Goal: Task Accomplishment & Management: Complete application form

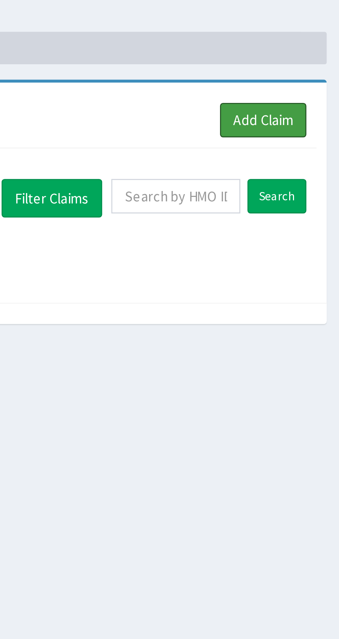
click at [311, 61] on link "Add Claim" at bounding box center [311, 63] width 29 height 12
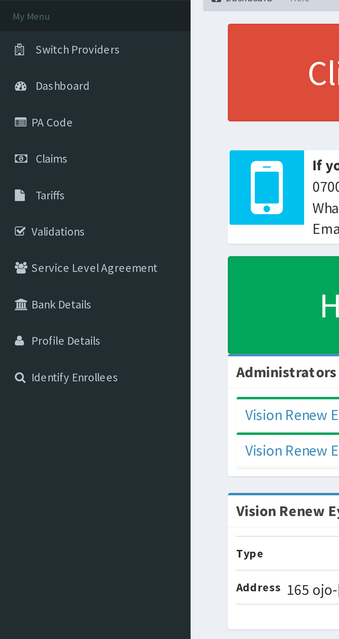
click at [22, 106] on span "Claims" at bounding box center [21, 106] width 13 height 6
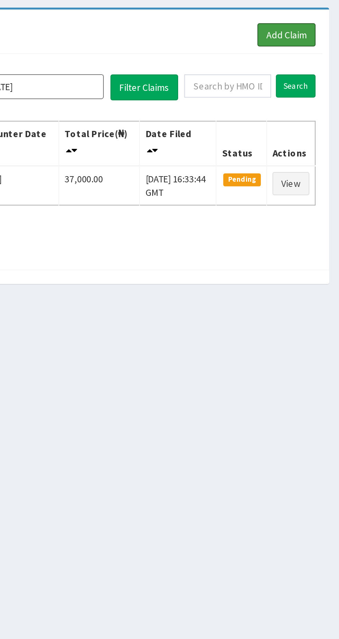
click at [315, 61] on link "Add Claim" at bounding box center [311, 63] width 29 height 12
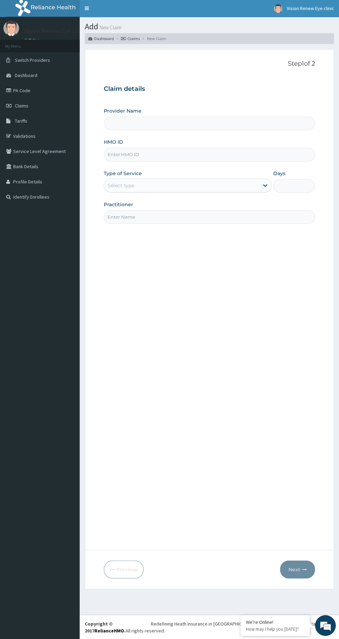
type input "Vision Renew Eye Clinic and optical services LTD"
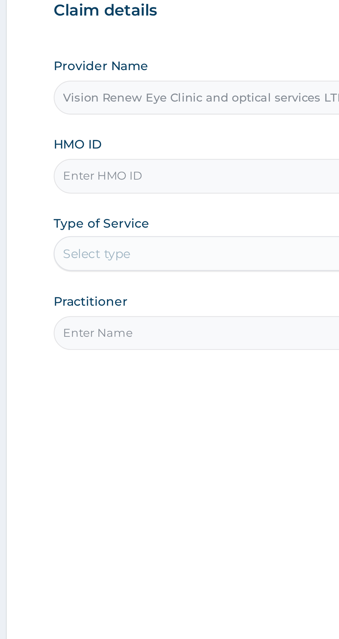
click at [160, 156] on input "HMO ID" at bounding box center [209, 154] width 211 height 13
type input "NAG/10016/A"
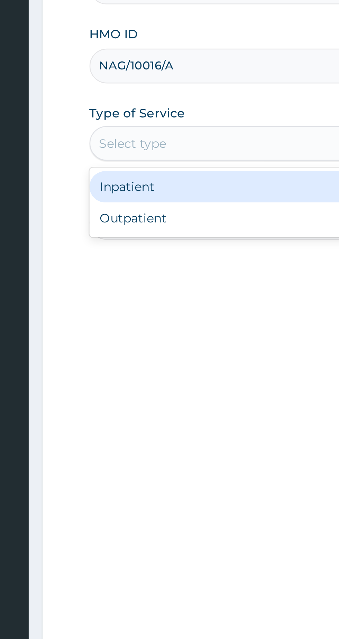
click at [137, 215] on div "Outpatient" at bounding box center [188, 215] width 168 height 12
type input "1"
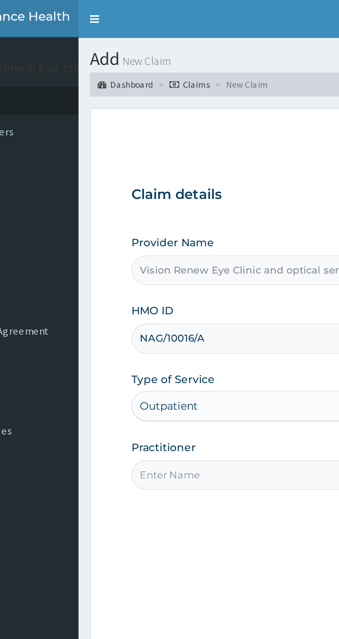
click at [144, 216] on input "Practitioner" at bounding box center [209, 216] width 211 height 13
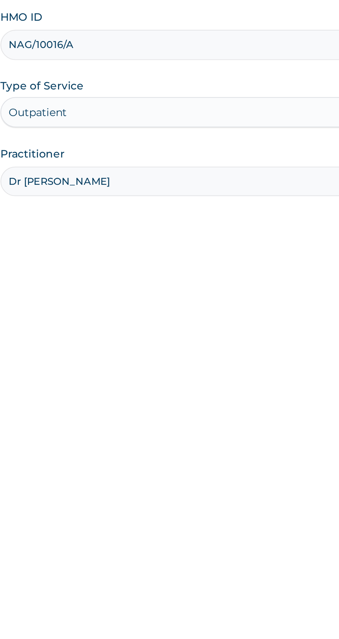
type input "Dr Ayozie Prisca"
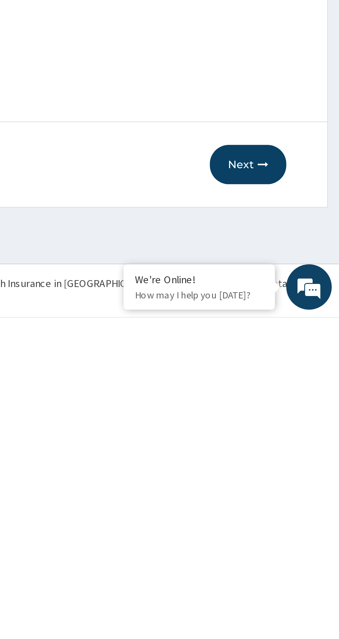
click at [298, 572] on button "Next" at bounding box center [296, 569] width 35 height 18
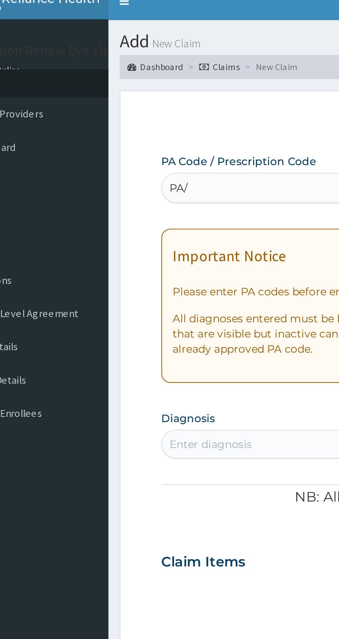
type input "PA/"
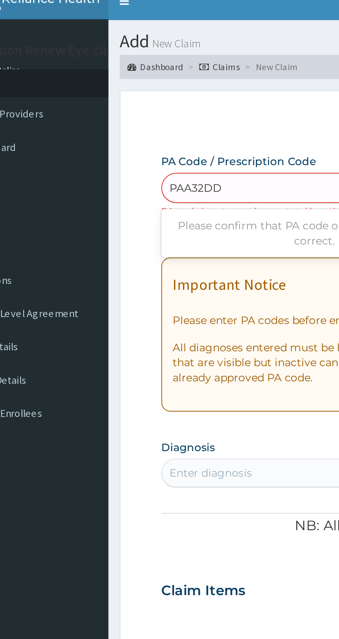
type input "PAA32DD"
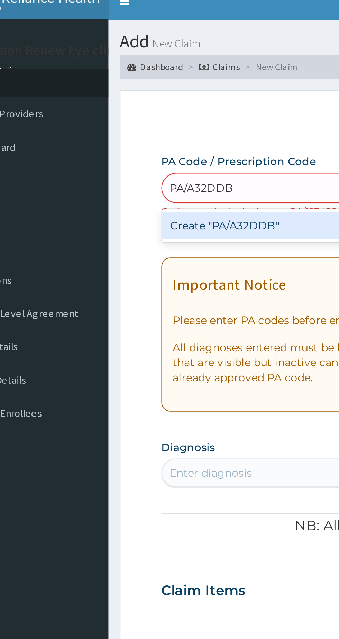
click at [167, 113] on div "Create "PA/A32DDB"" at bounding box center [174, 111] width 140 height 12
type input "PA/A32DDB"
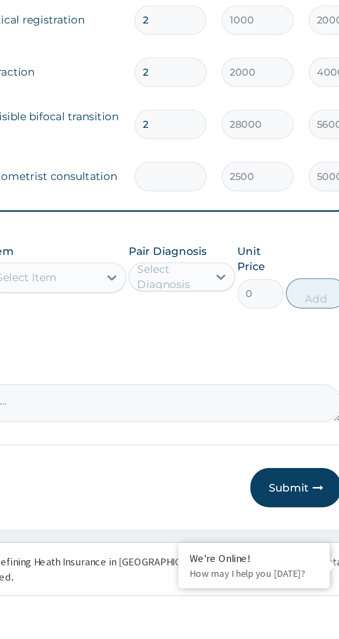
type input "0.00"
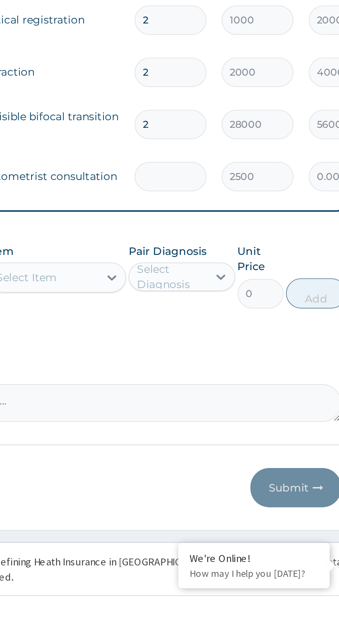
type input "1"
type input "2500.00"
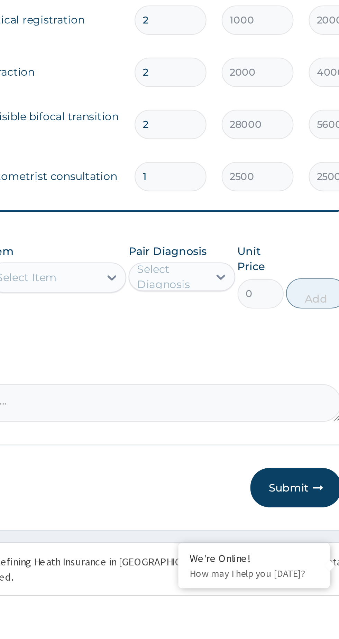
type input "1"
click at [233, 425] on input "2" at bounding box center [236, 423] width 33 height 13
type input "0.00"
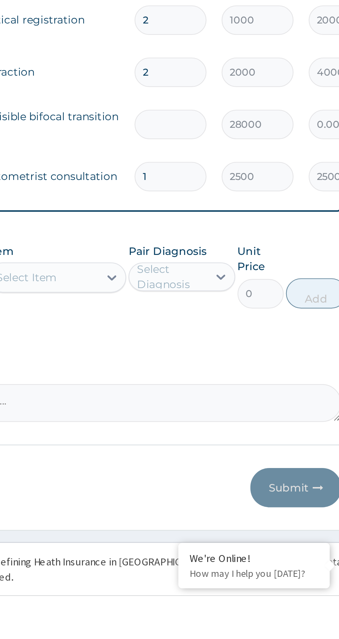
type input "1"
type input "28000.00"
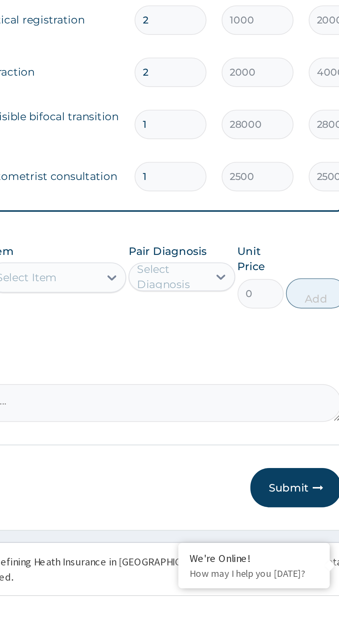
type input "1"
click at [231, 397] on input "2" at bounding box center [236, 399] width 33 height 13
type input "0.00"
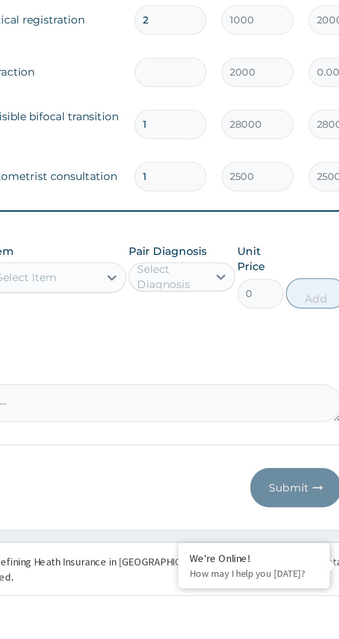
type input "1"
type input "2000.00"
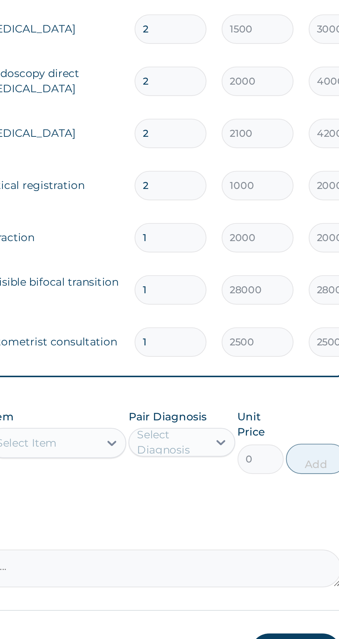
scroll to position [75, 0]
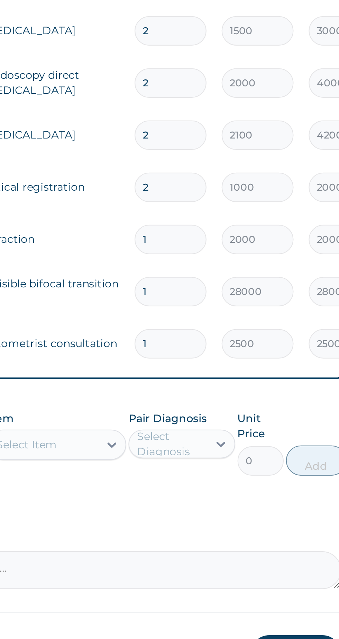
type input "1"
click at [229, 378] on input "2" at bounding box center [236, 375] width 33 height 13
type input "0.00"
type input "1"
type input "1000.00"
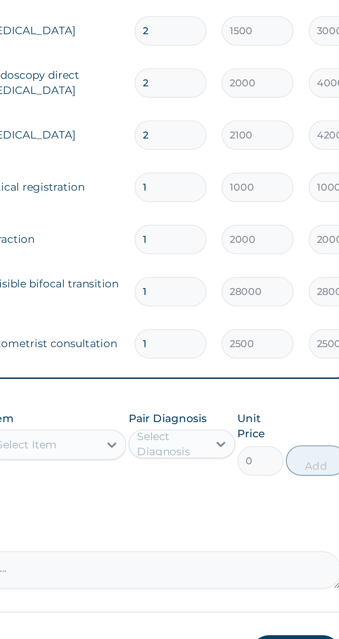
type input "1"
click at [233, 354] on input "2" at bounding box center [236, 351] width 33 height 13
type input "0.00"
type input "1"
type input "2100.00"
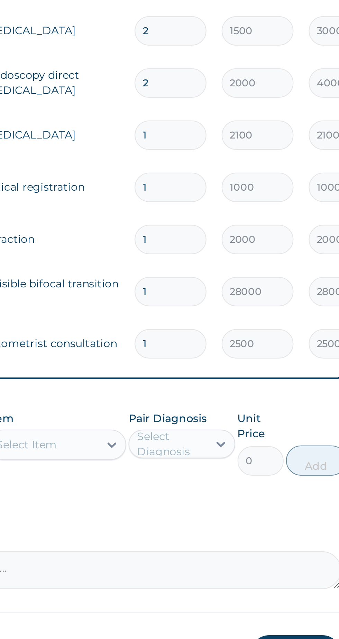
type input "1"
click at [238, 326] on input "2" at bounding box center [236, 328] width 33 height 13
type input "0.00"
type input "1"
type input "2000.00"
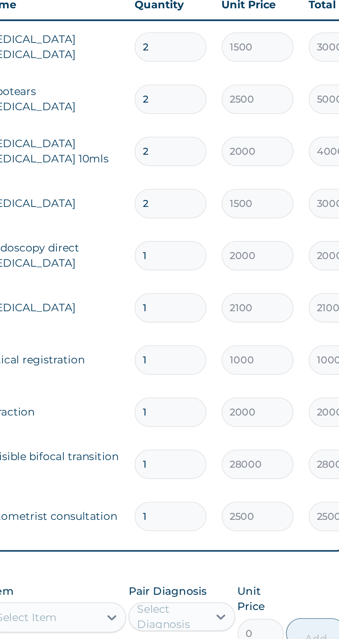
type input "1"
click at [231, 303] on input "2" at bounding box center [236, 304] width 33 height 13
type input "0.00"
type input "1"
type input "1500.00"
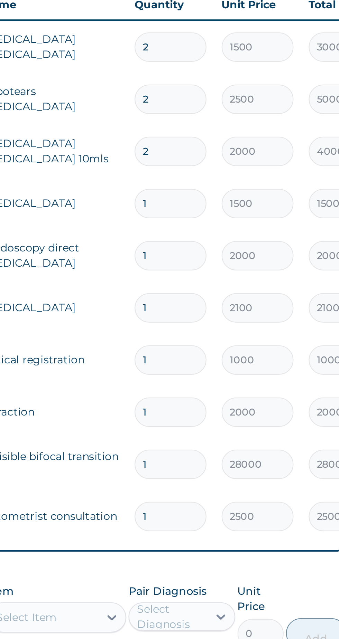
type input "1"
click at [236, 281] on input "2" at bounding box center [236, 280] width 33 height 13
type input "0.00"
type input "1"
type input "2000.00"
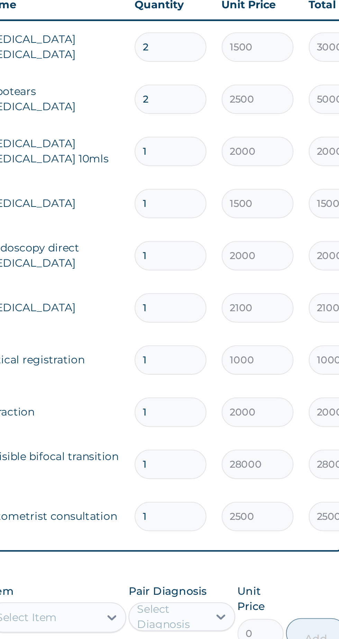
type input "1"
click at [232, 255] on input "2" at bounding box center [236, 256] width 33 height 13
type input "0.00"
type input "1"
type input "2500.00"
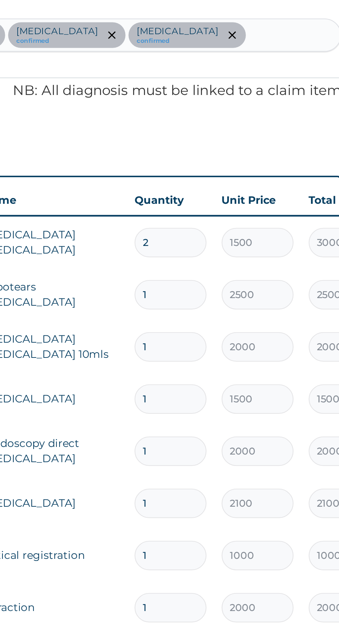
type input "1"
click at [230, 230] on input "2" at bounding box center [236, 232] width 33 height 13
type input "0.00"
type input "1"
type input "1500.00"
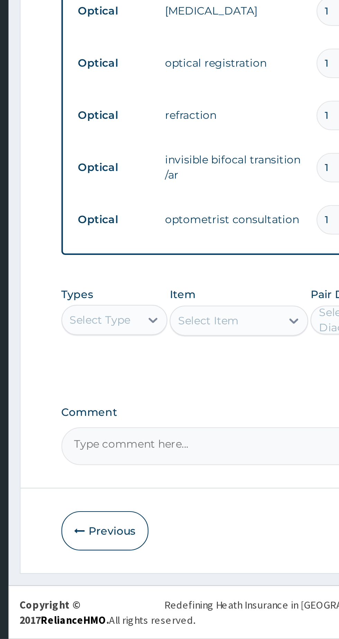
type input "1"
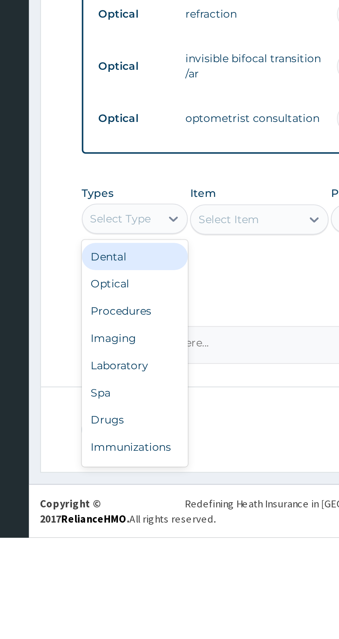
scroll to position [74, 0]
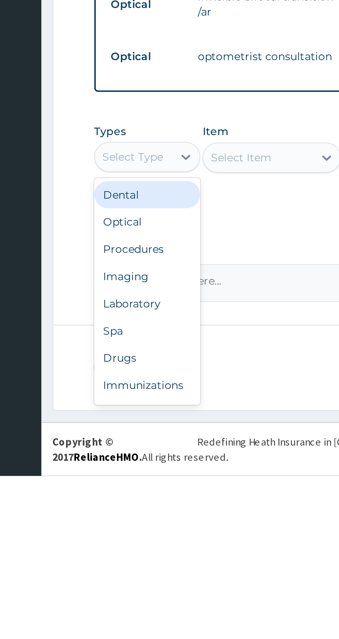
click at [122, 522] on div "Optical" at bounding box center [128, 523] width 48 height 12
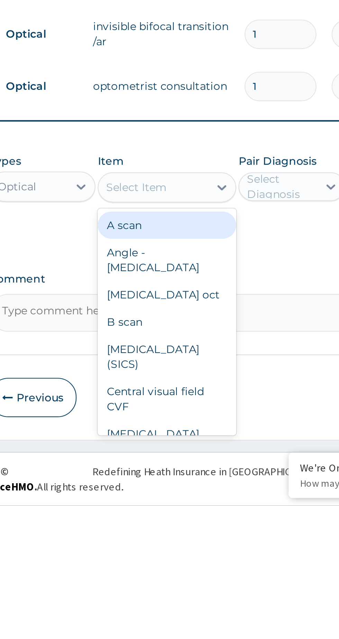
scroll to position [74, 0]
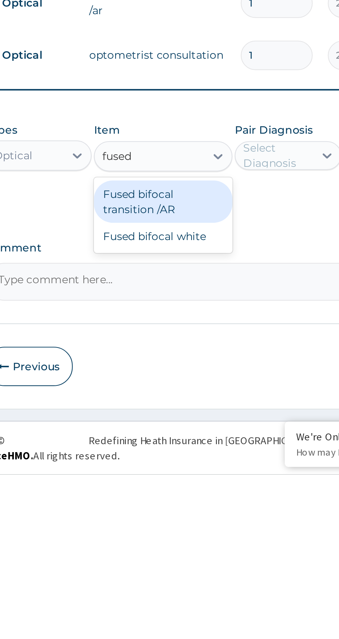
click at [187, 515] on div "Fused bifocal transition /AR" at bounding box center [184, 514] width 63 height 19
type input "fused"
type input "22000"
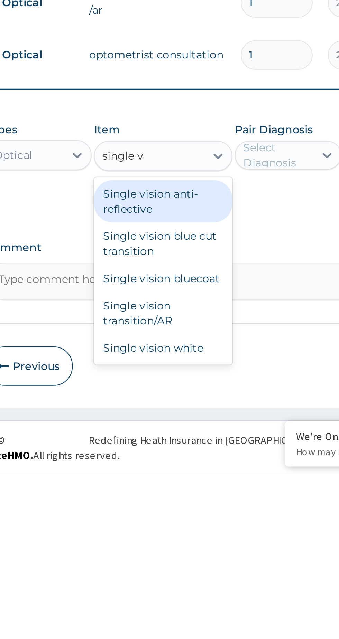
scroll to position [0, 0]
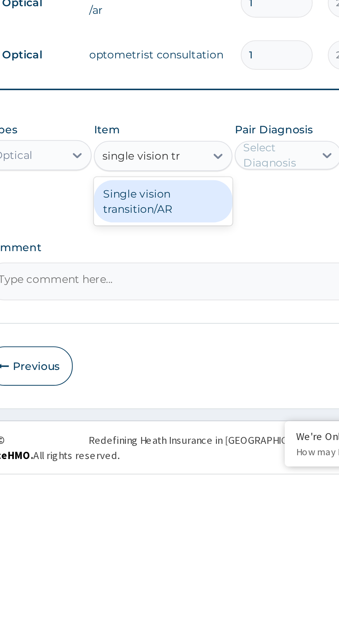
click at [191, 522] on div "Single vision transition/AR" at bounding box center [184, 514] width 63 height 19
type input "single vision tr"
type input "15000"
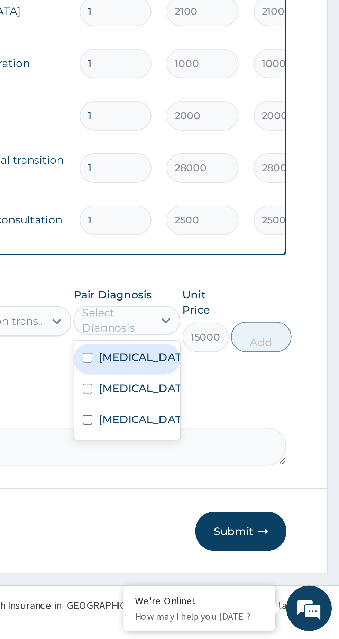
scroll to position [74, 0]
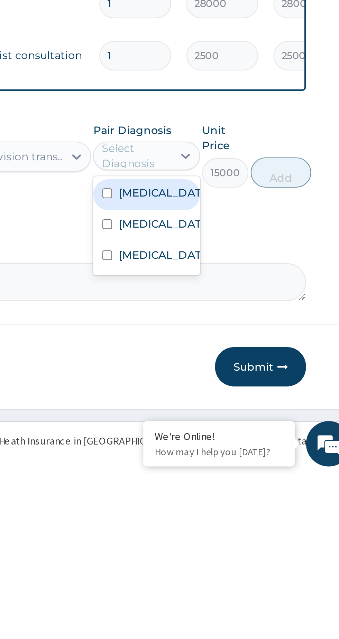
click at [226, 541] on input "checkbox" at bounding box center [223, 539] width 4 height 4
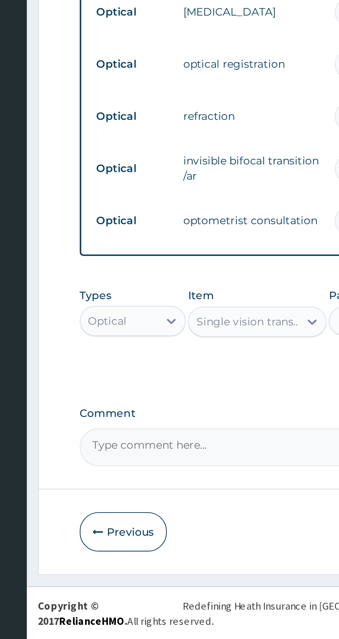
click at [154, 549] on textarea "Comment" at bounding box center [209, 551] width 211 height 17
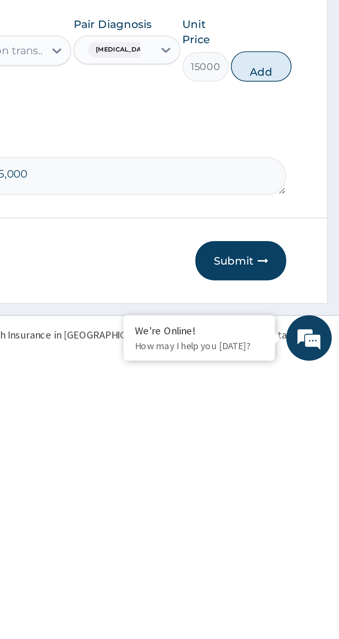
type textarea "Lens and frame optical limit =15,000"
click at [303, 502] on button "Add" at bounding box center [303, 501] width 28 height 14
type input "0"
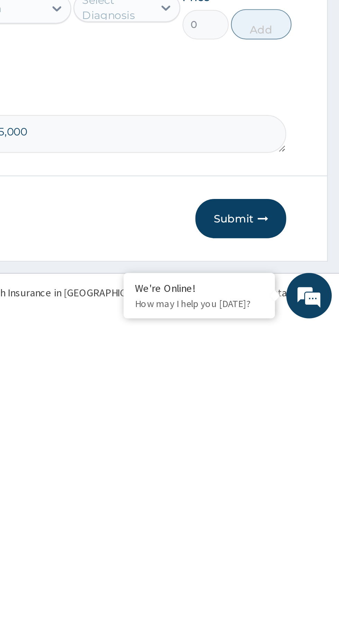
scroll to position [97, 0]
click at [299, 589] on button "Submit" at bounding box center [293, 590] width 41 height 18
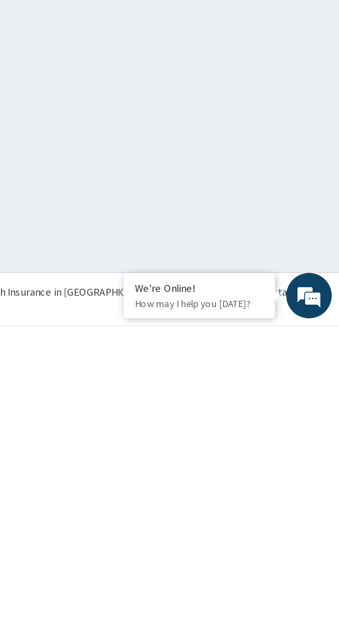
scroll to position [0, 0]
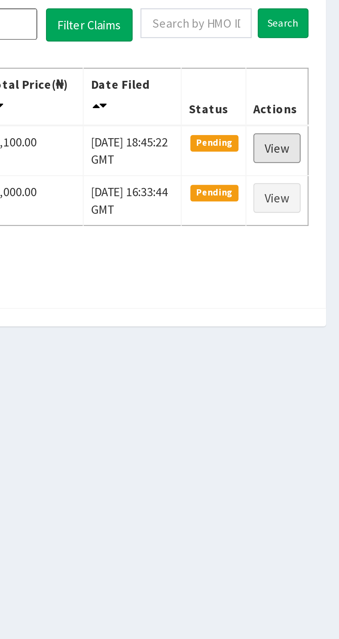
click at [319, 140] on link "View" at bounding box center [314, 139] width 19 height 12
